Goal: Task Accomplishment & Management: Use online tool/utility

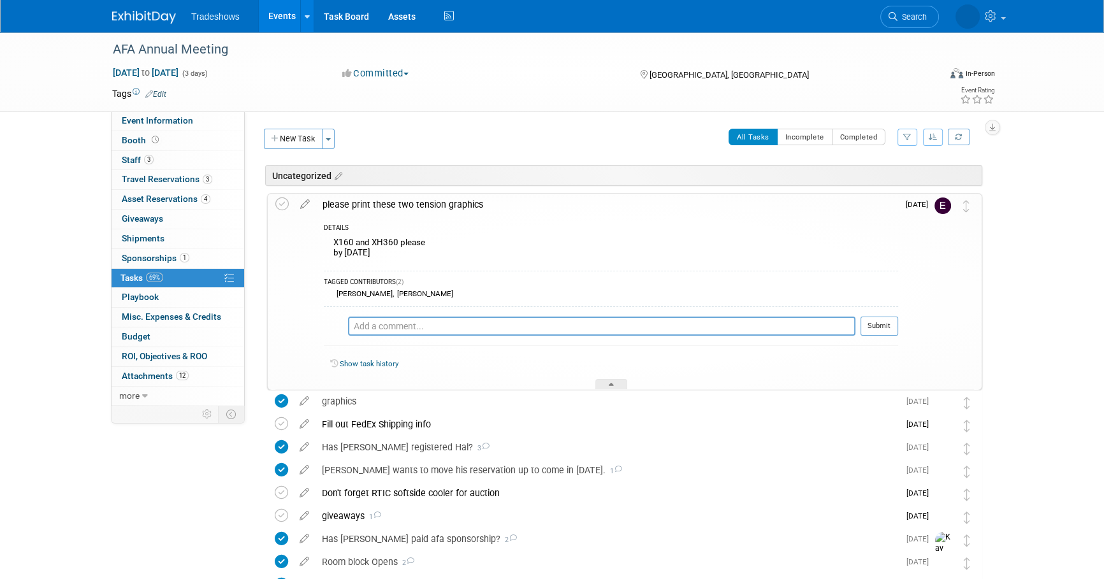
click at [279, 18] on link "Events" at bounding box center [282, 16] width 47 height 32
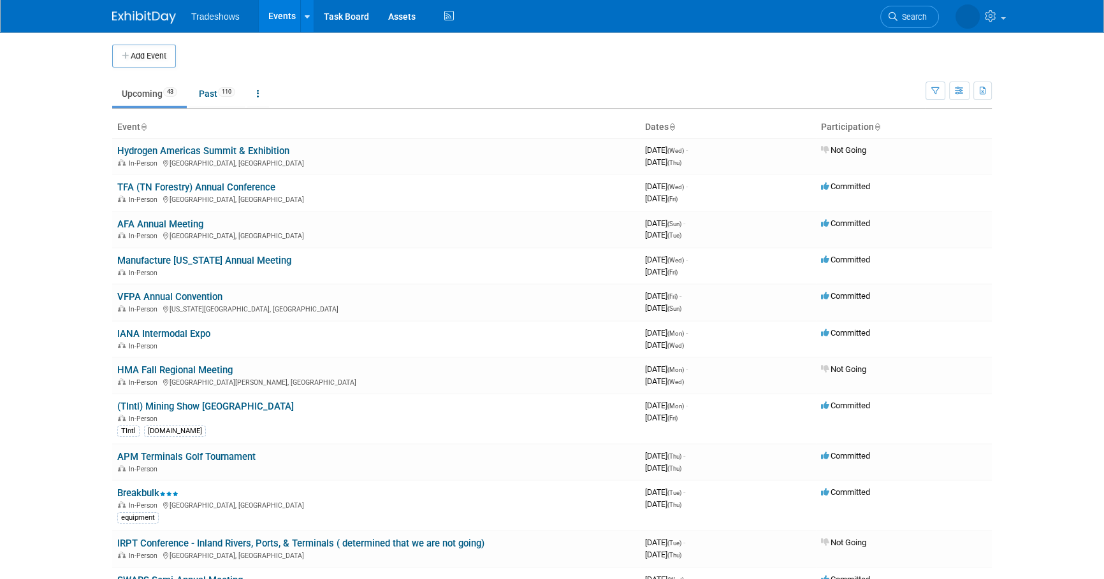
click at [177, 185] on link "TFA (TN Forestry) Annual Conference" at bounding box center [196, 187] width 158 height 11
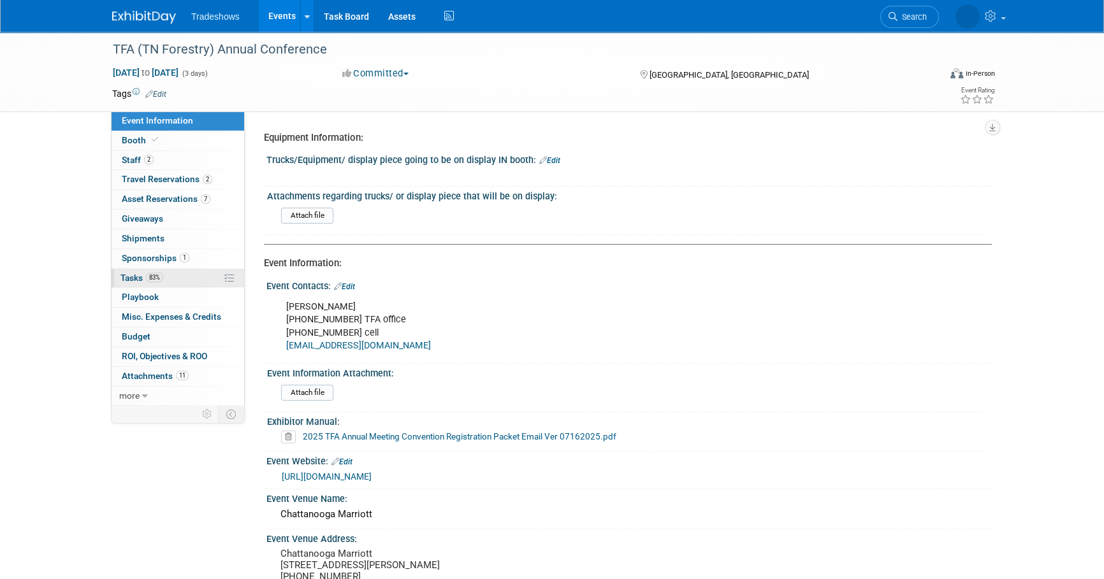
click at [143, 273] on span "Tasks 83%" at bounding box center [141, 278] width 43 height 10
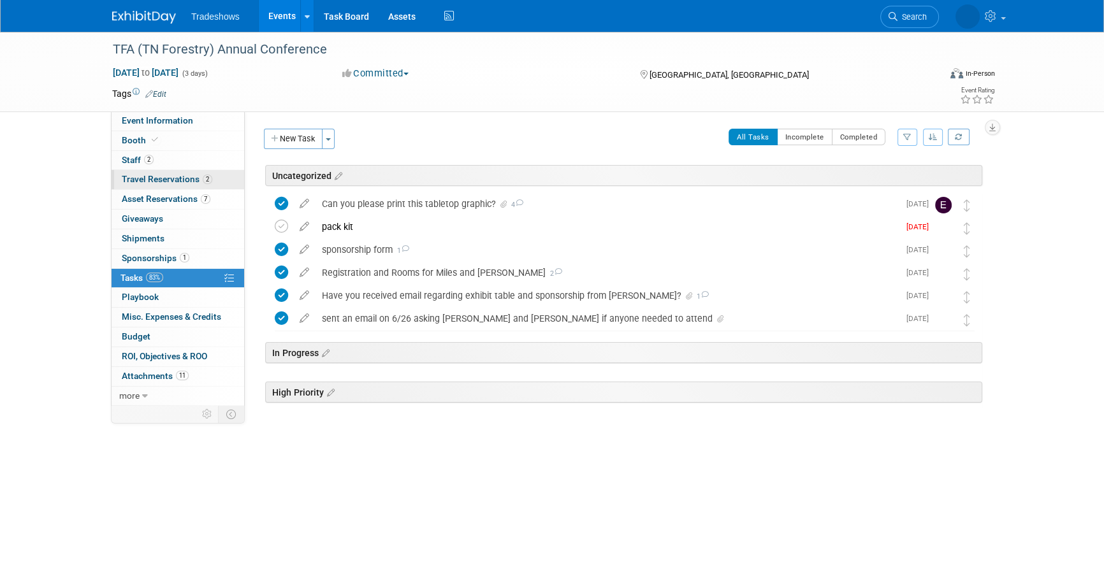
click at [142, 173] on link "2 Travel Reservations 2" at bounding box center [178, 179] width 133 height 19
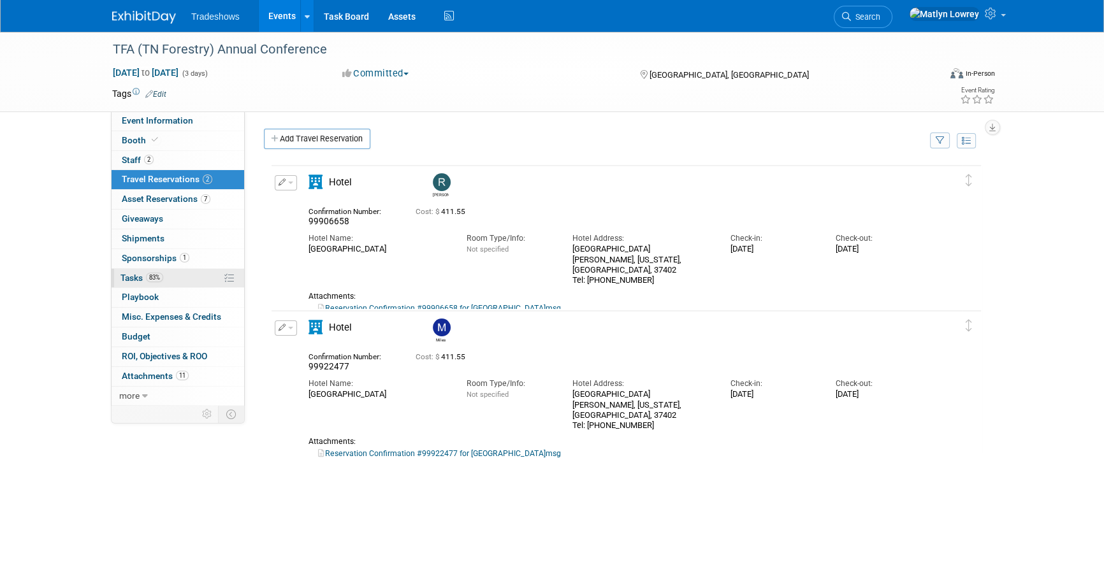
click at [159, 280] on span "83%" at bounding box center [154, 278] width 17 height 10
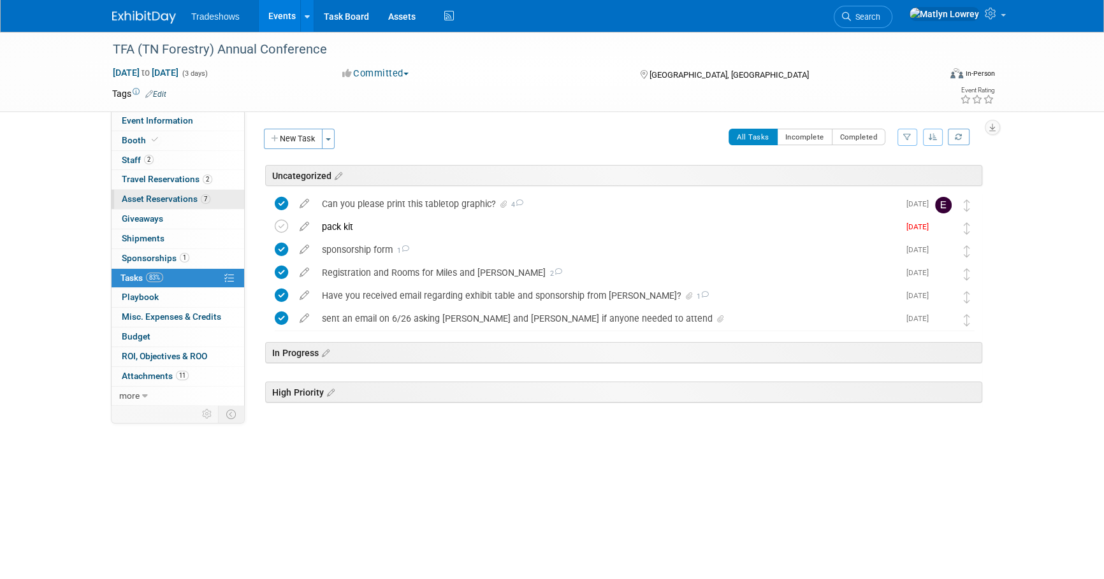
click at [158, 198] on span "Asset Reservations 7" at bounding box center [166, 199] width 89 height 10
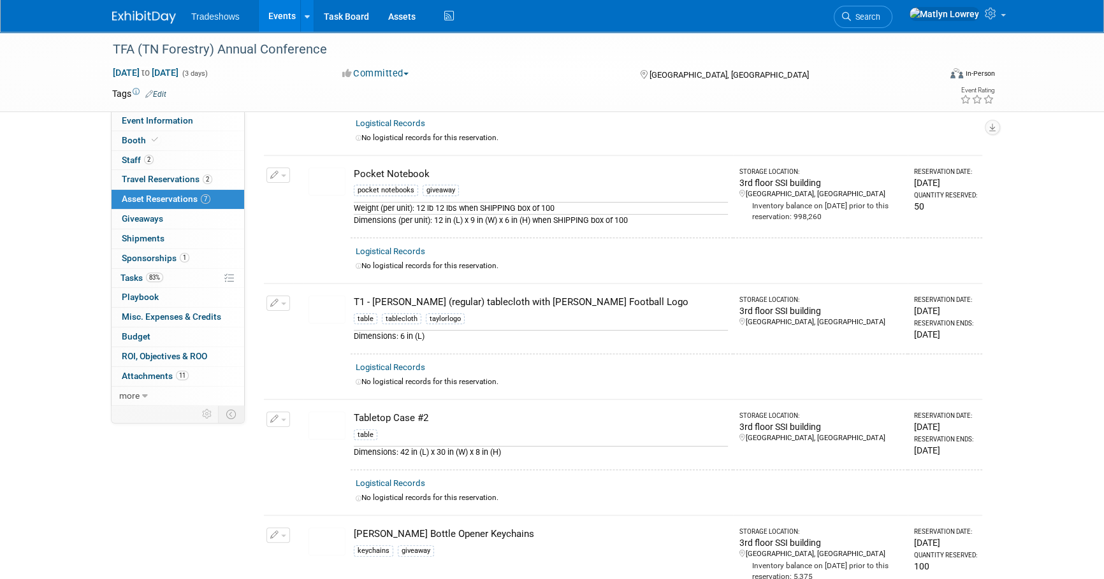
scroll to position [347, 0]
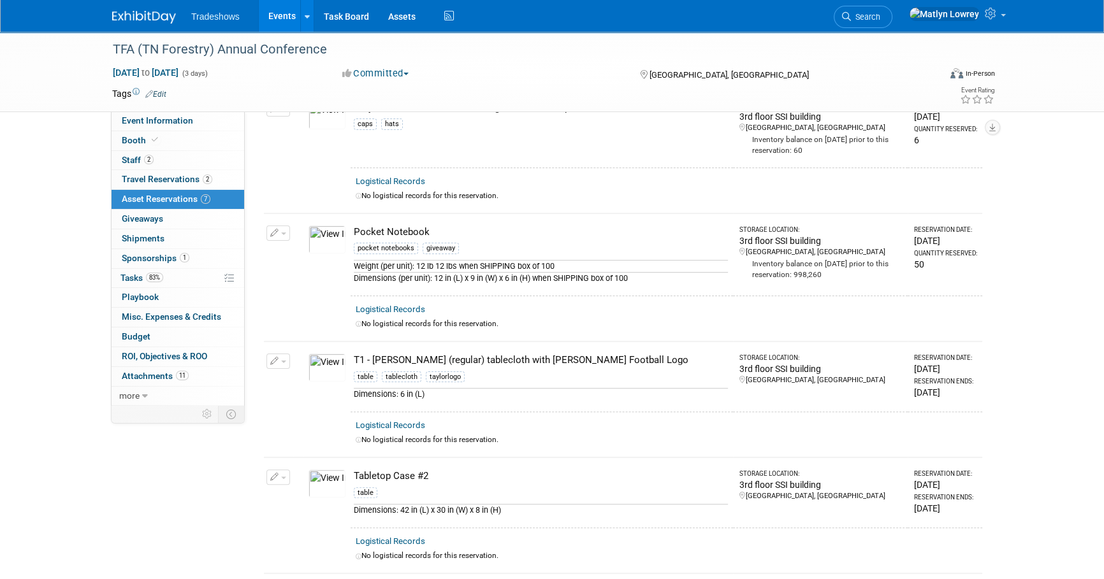
click at [280, 15] on link "Events" at bounding box center [282, 16] width 47 height 32
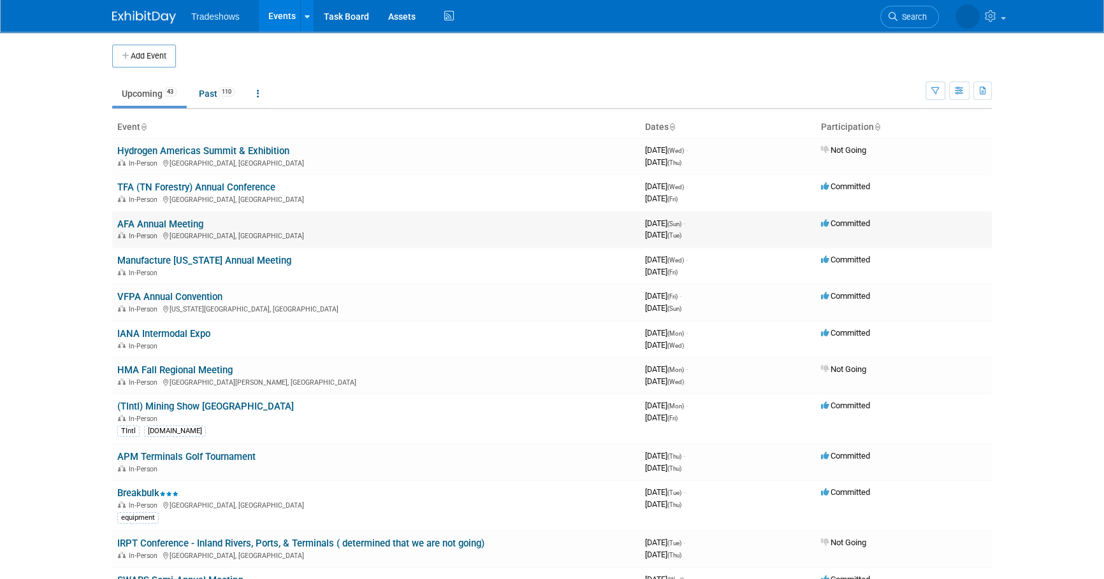
click at [149, 220] on link "AFA Annual Meeting" at bounding box center [160, 224] width 86 height 11
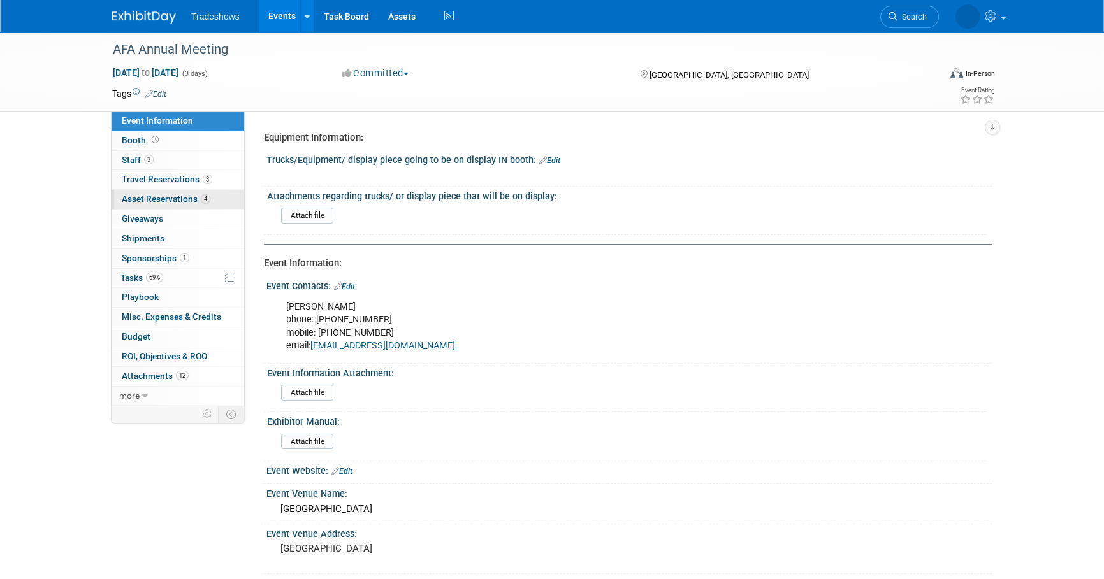
click at [154, 203] on span "Asset Reservations 4" at bounding box center [166, 199] width 89 height 10
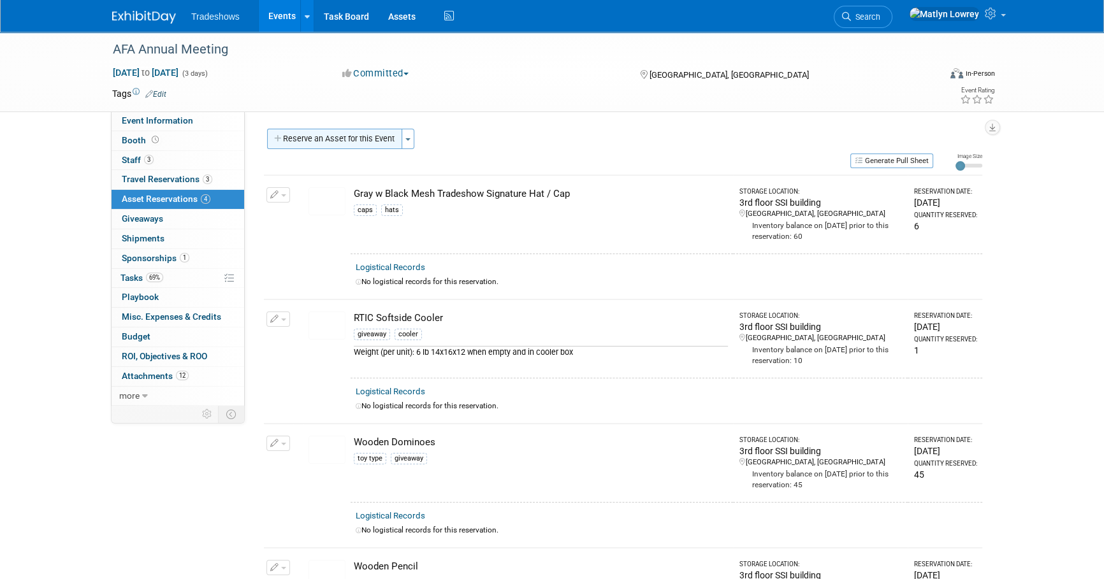
click at [304, 139] on button "Reserve an Asset for this Event" at bounding box center [334, 139] width 135 height 20
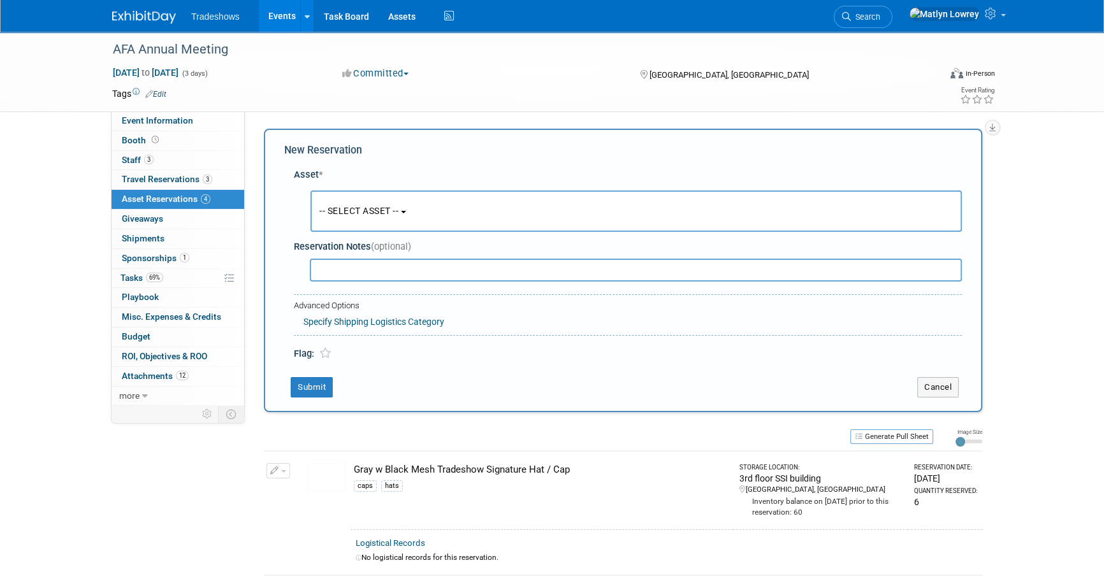
scroll to position [12, 0]
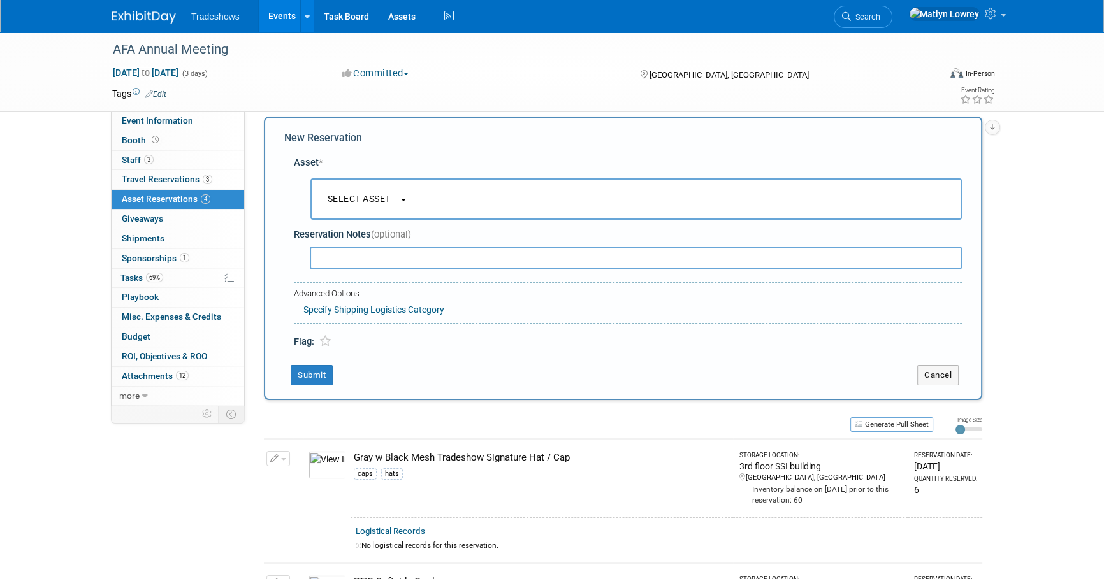
click at [431, 188] on button "-- SELECT ASSET --" at bounding box center [635, 198] width 651 height 41
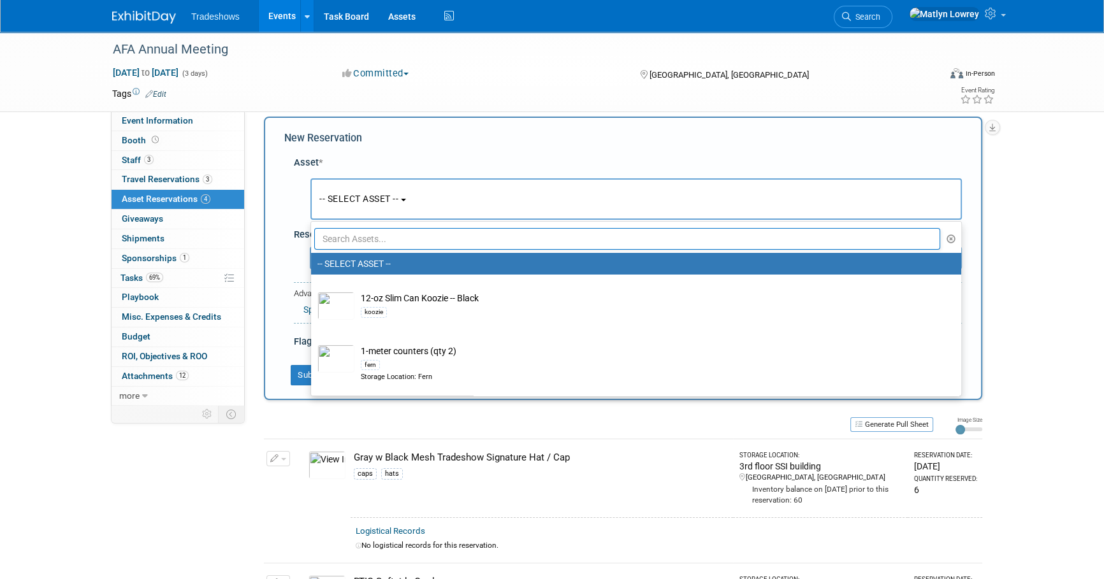
click at [407, 236] on input "text" at bounding box center [627, 239] width 626 height 22
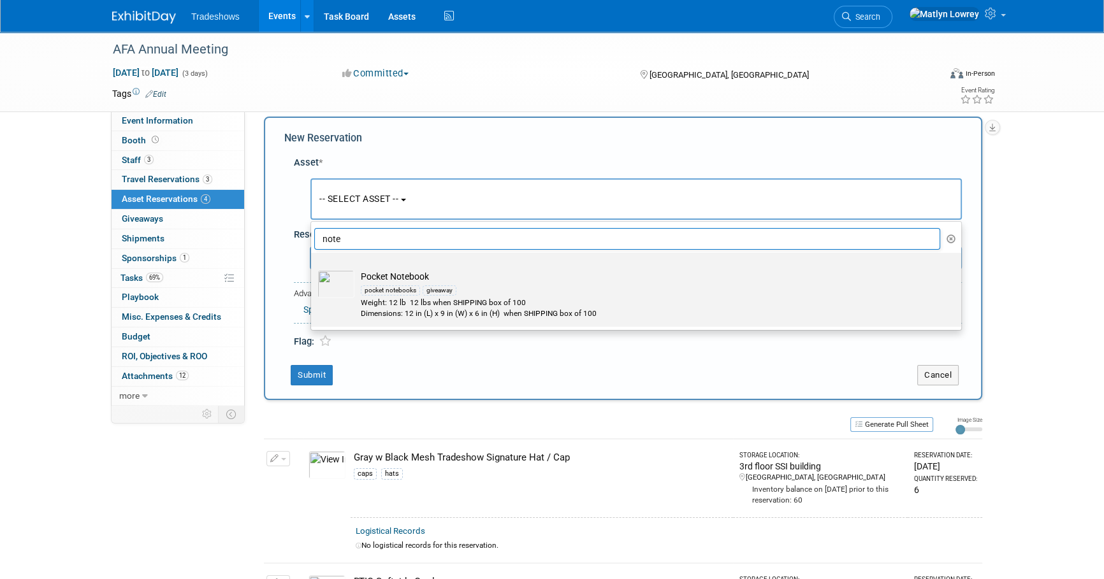
type input "note"
click at [409, 284] on div "pocket notebooks giveaway" at bounding box center [648, 290] width 575 height 15
click at [313, 268] on input "Pocket Notebook pocket notebooks giveaway Weight: 12 lb 12 lbs when SHIPPING bo…" at bounding box center [309, 264] width 8 height 8
select select "10722753"
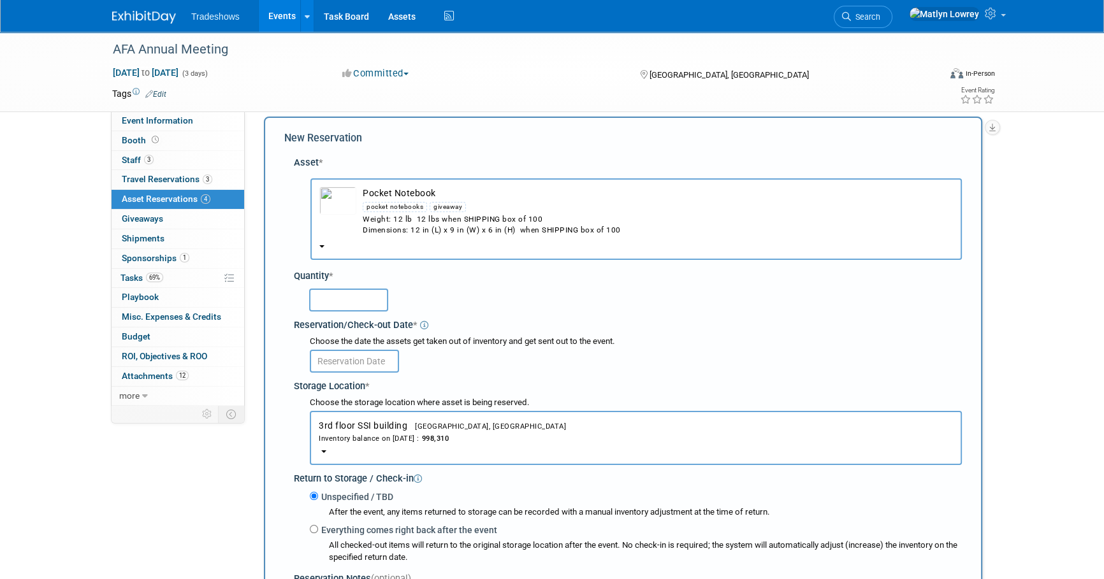
click at [338, 296] on input "text" at bounding box center [348, 300] width 79 height 23
type input "50"
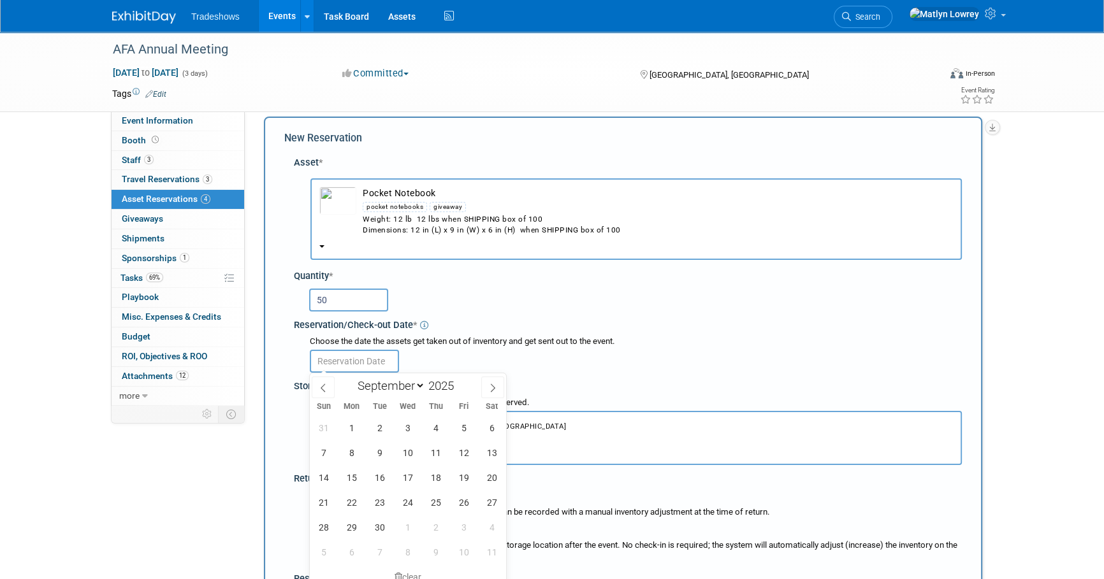
click at [347, 363] on input "text" at bounding box center [354, 361] width 89 height 23
click at [355, 432] on span "1" at bounding box center [351, 428] width 25 height 25
type input "[DATE]"
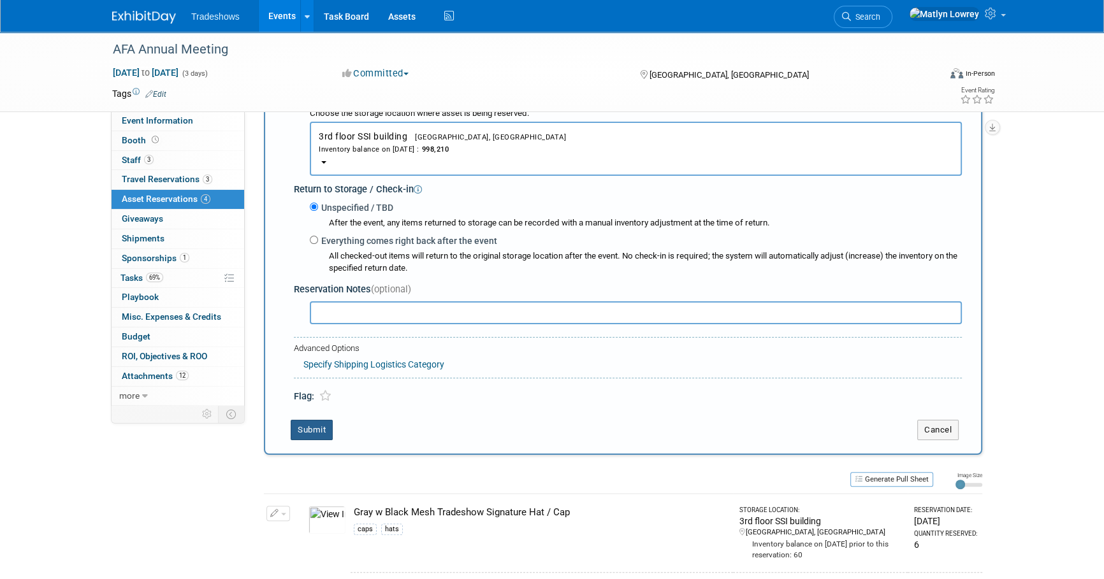
click at [300, 424] on button "Submit" at bounding box center [312, 430] width 42 height 20
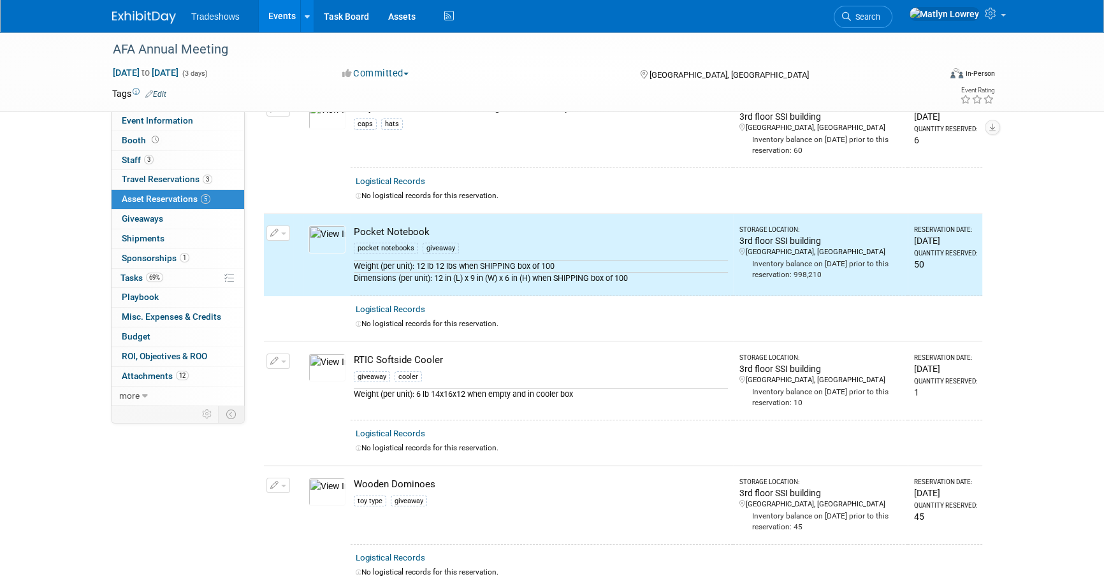
scroll to position [23, 0]
